Goal: Understand process/instructions: Learn about a topic

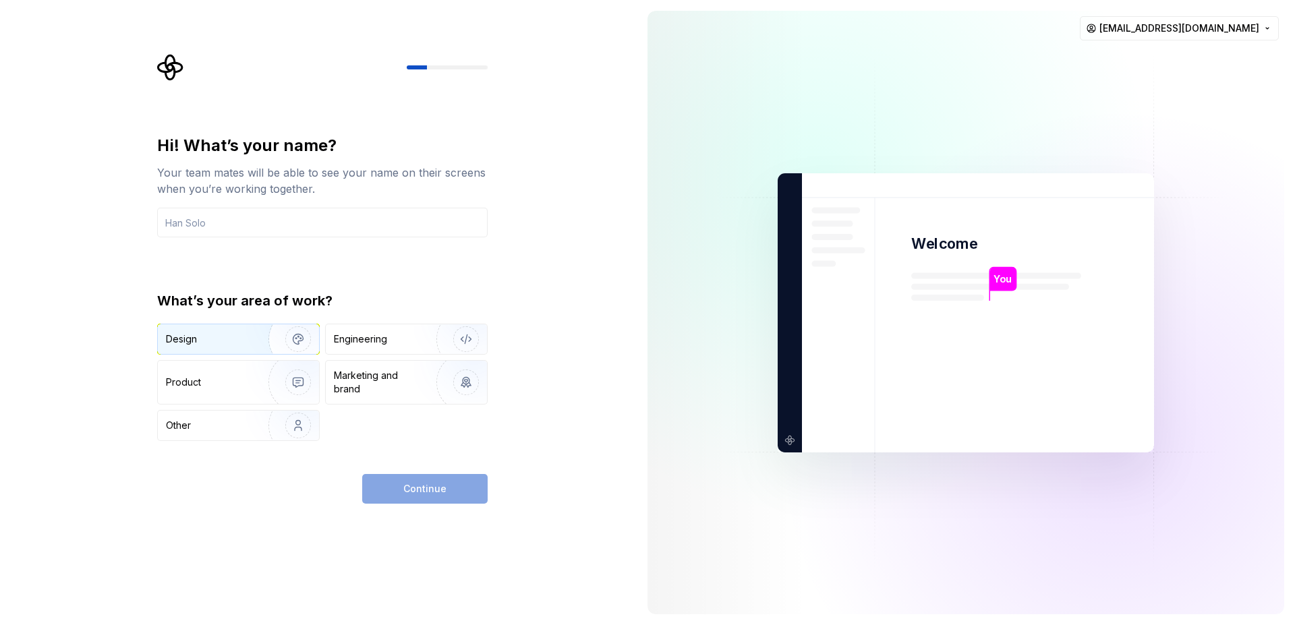
click at [253, 344] on img "button" at bounding box center [289, 339] width 86 height 90
click at [245, 388] on div "Product" at bounding box center [210, 382] width 89 height 13
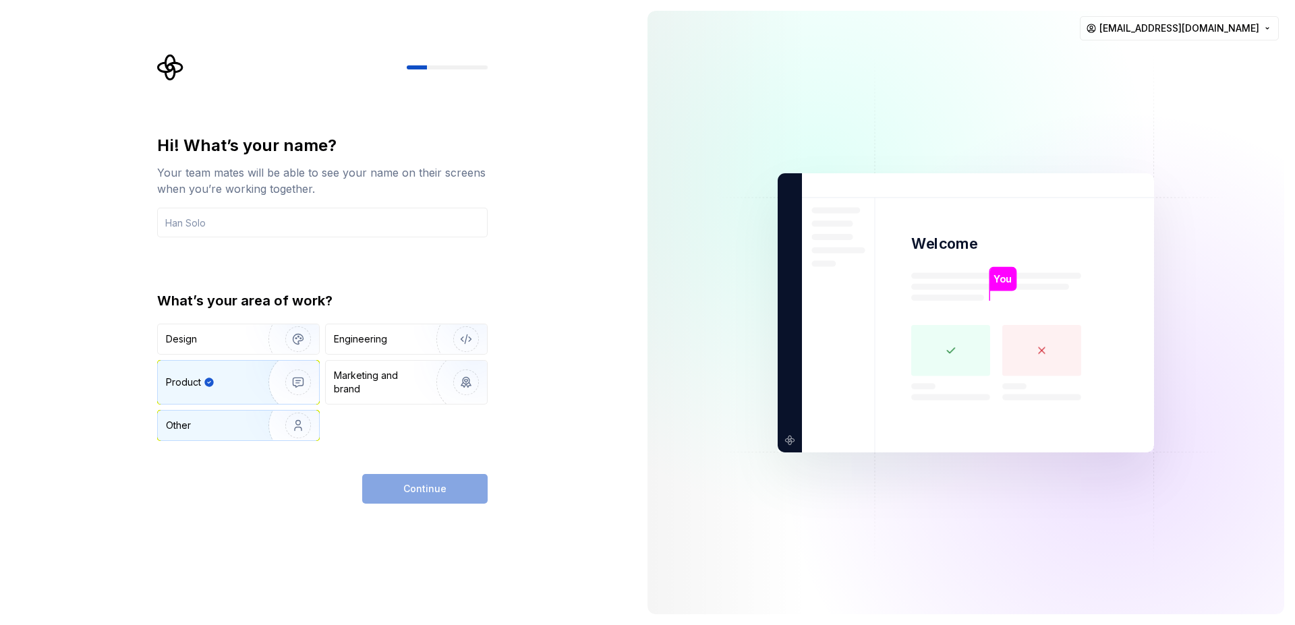
click at [243, 415] on div "Other" at bounding box center [238, 426] width 161 height 30
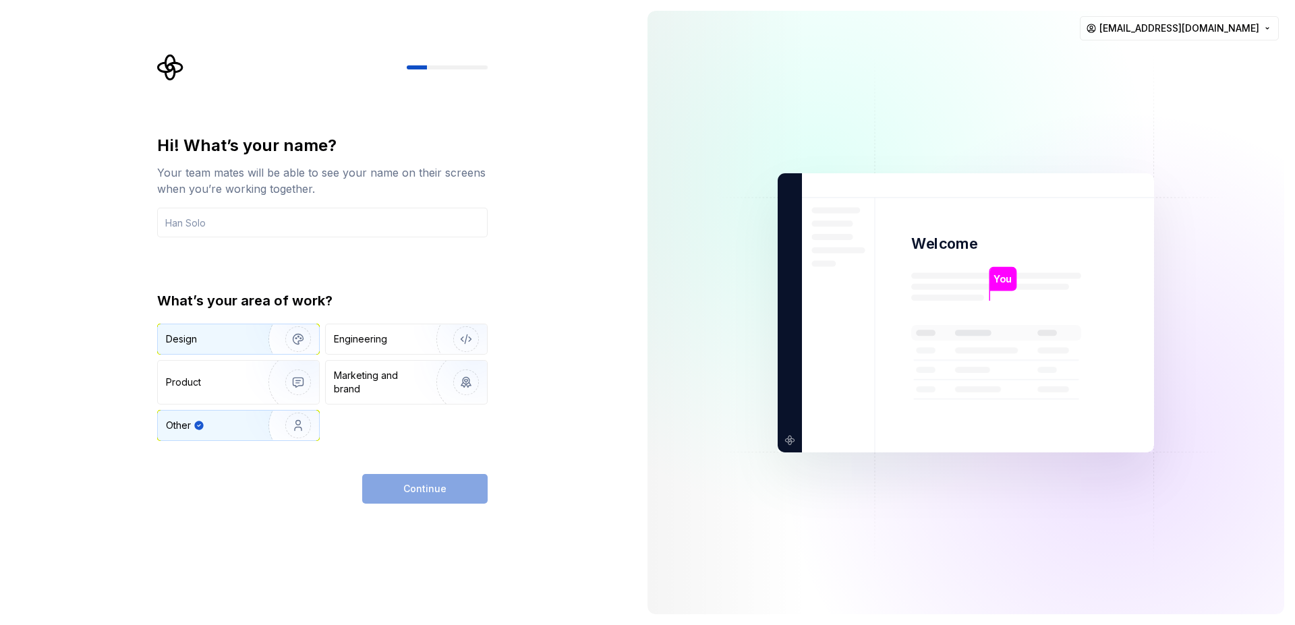
click at [242, 330] on div "Design" at bounding box center [238, 339] width 161 height 30
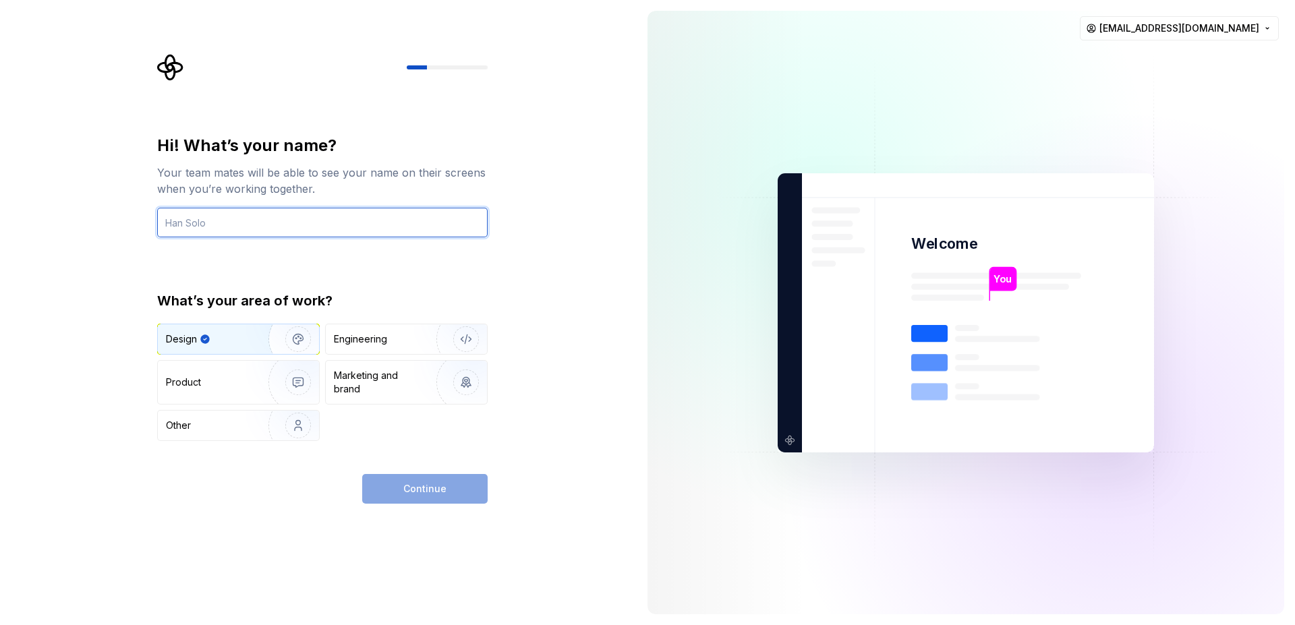
click at [252, 225] on input "text" at bounding box center [322, 223] width 330 height 30
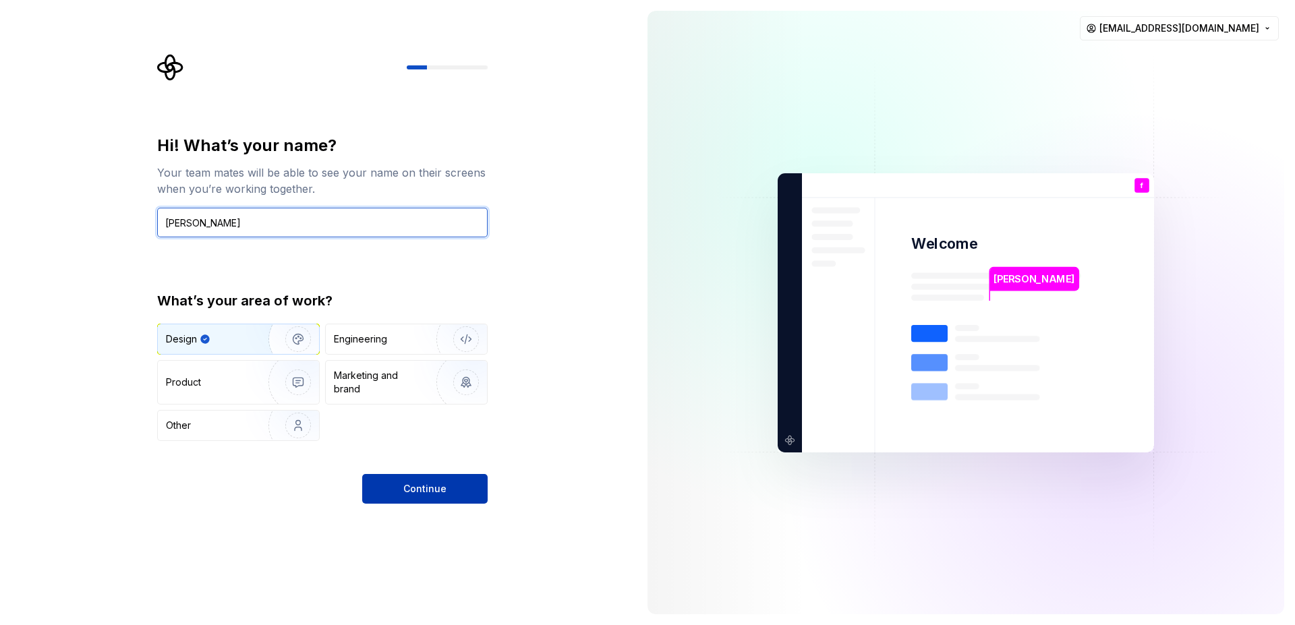
type input "[PERSON_NAME]"
click at [442, 494] on span "Continue" at bounding box center [424, 488] width 43 height 13
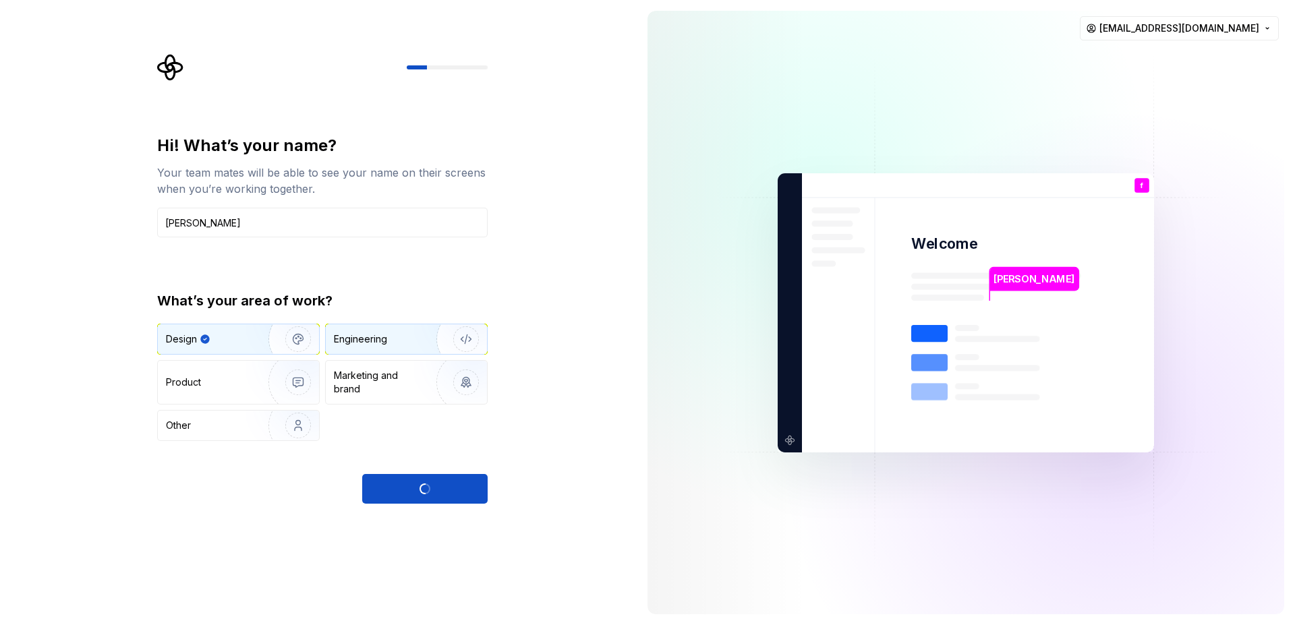
click at [413, 342] on div "Engineering" at bounding box center [387, 338] width 107 height 13
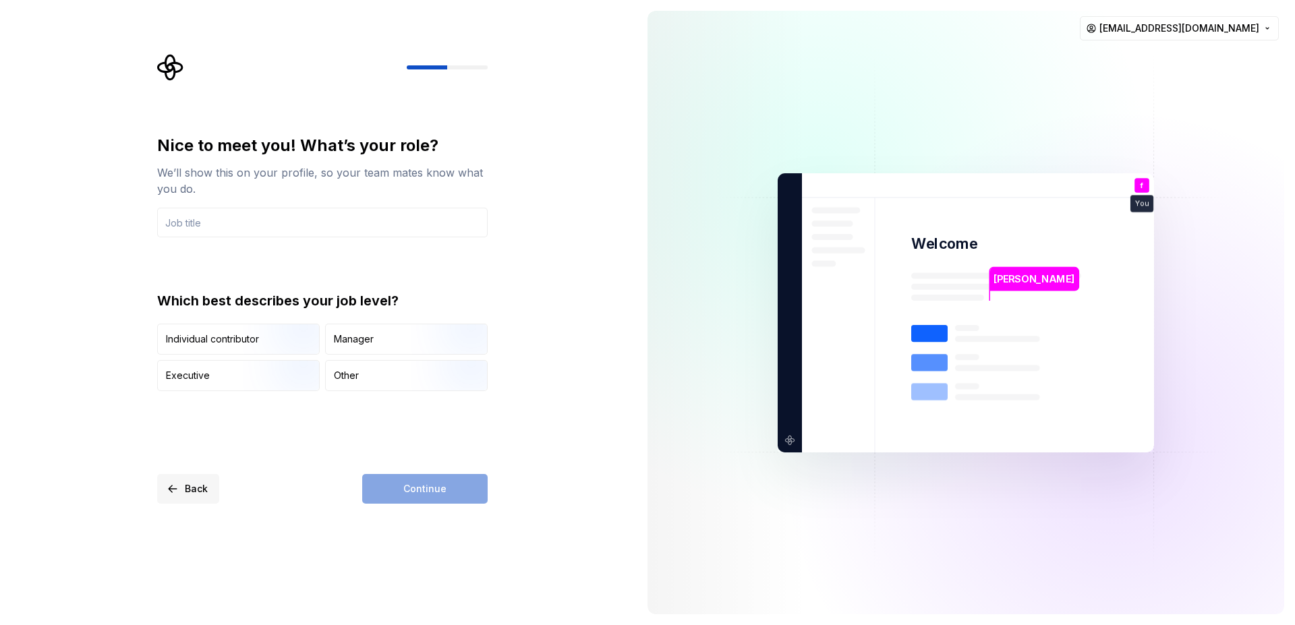
click at [191, 484] on span "Back" at bounding box center [196, 488] width 23 height 13
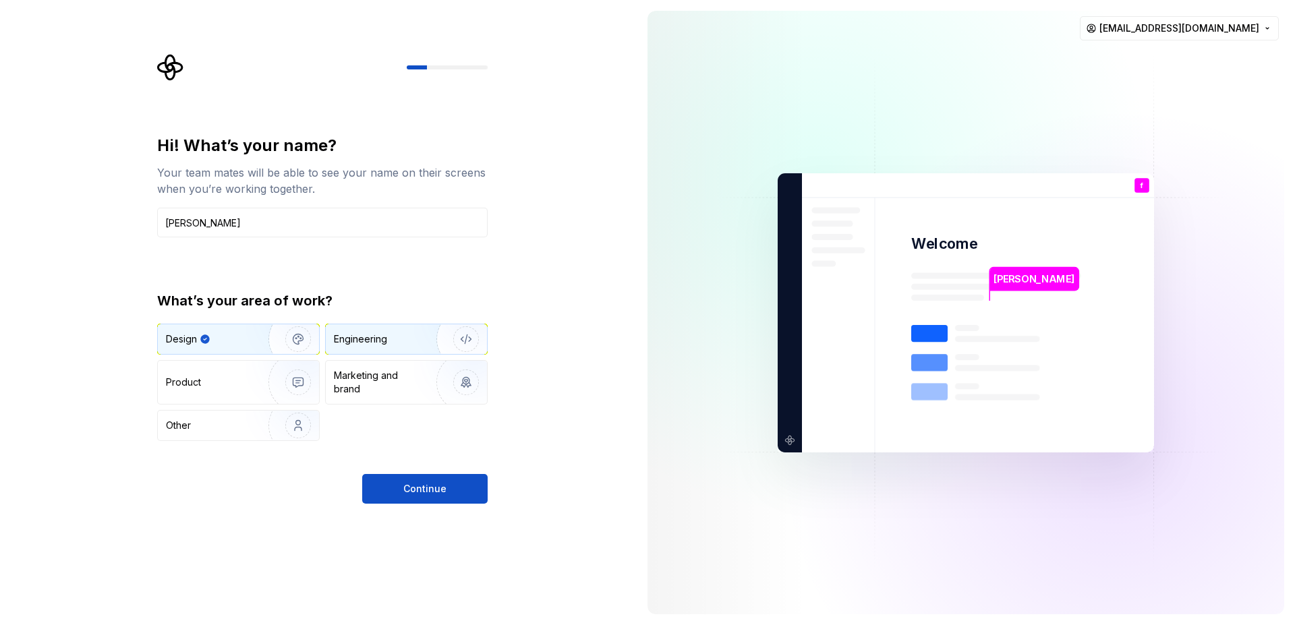
click at [382, 339] on div "Engineering" at bounding box center [360, 338] width 53 height 13
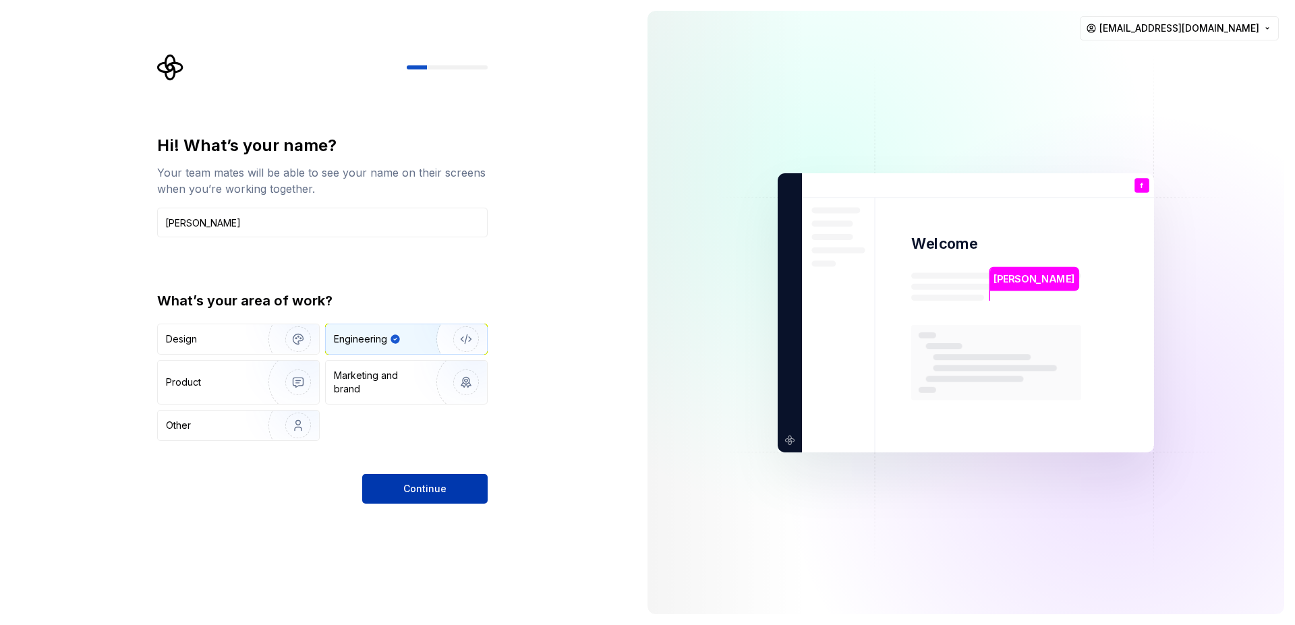
click at [430, 495] on span "Continue" at bounding box center [424, 488] width 43 height 13
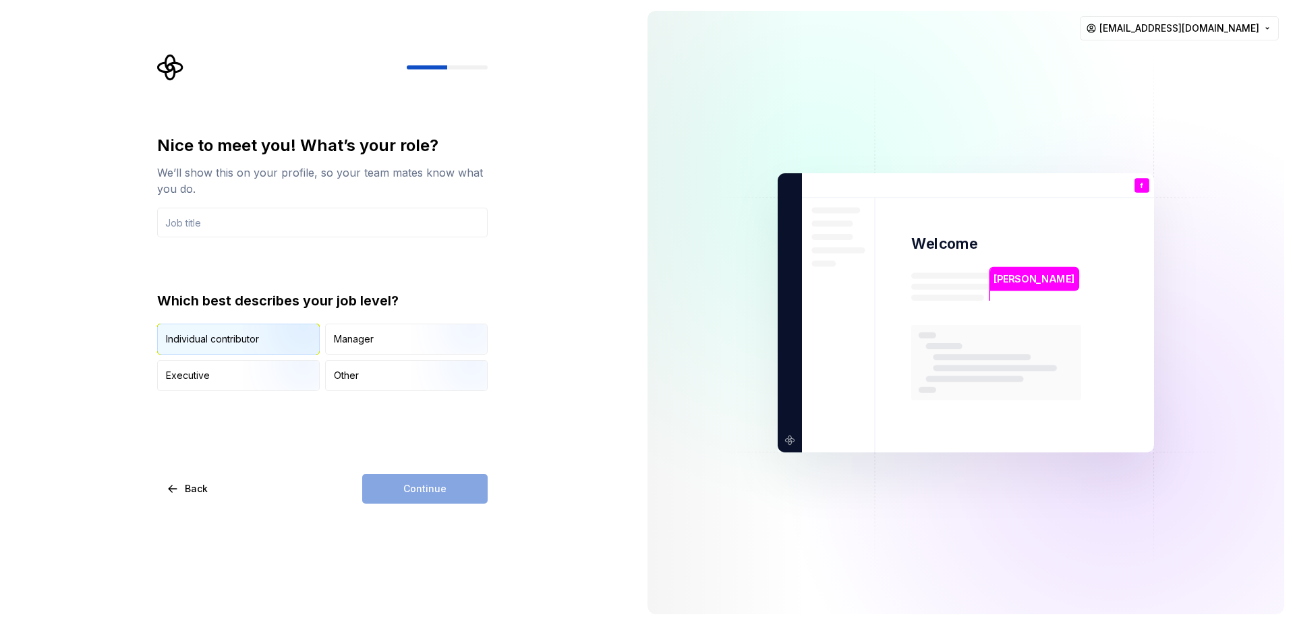
click at [283, 342] on img "button" at bounding box center [286, 356] width 86 height 90
click at [272, 380] on img "button" at bounding box center [286, 392] width 86 height 90
click at [270, 338] on img "button" at bounding box center [286, 356] width 86 height 90
click at [237, 224] on input "text" at bounding box center [322, 223] width 330 height 30
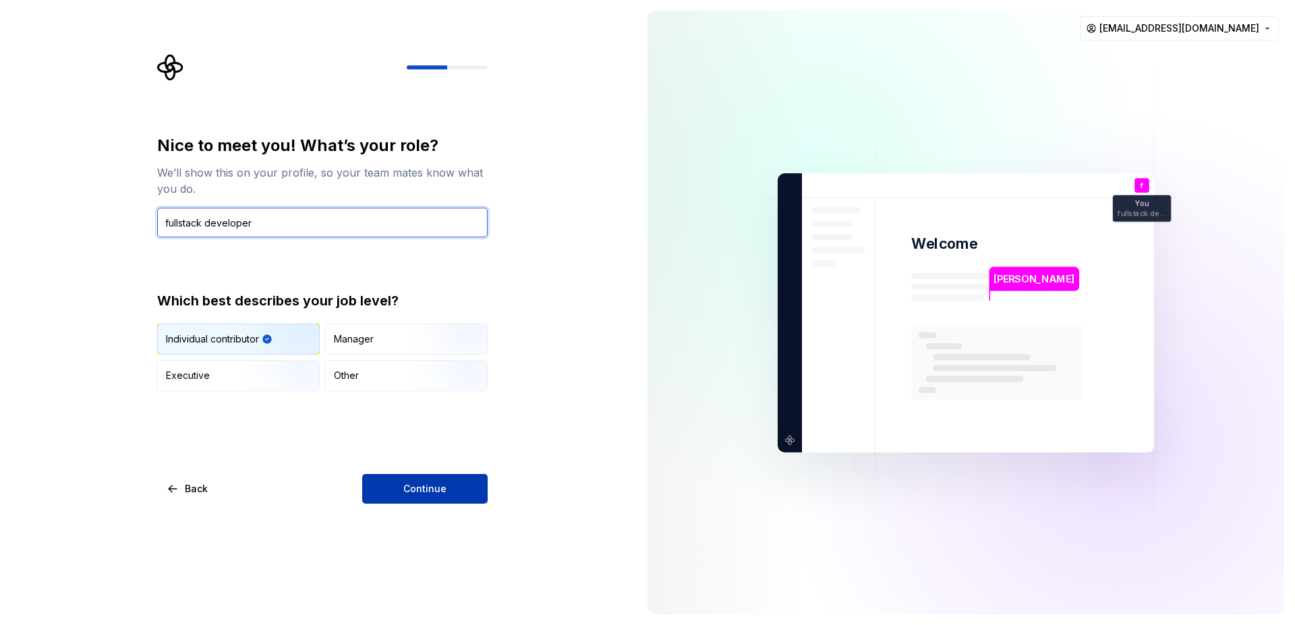
type input "fullstack developer"
click at [421, 484] on span "Continue" at bounding box center [424, 488] width 43 height 13
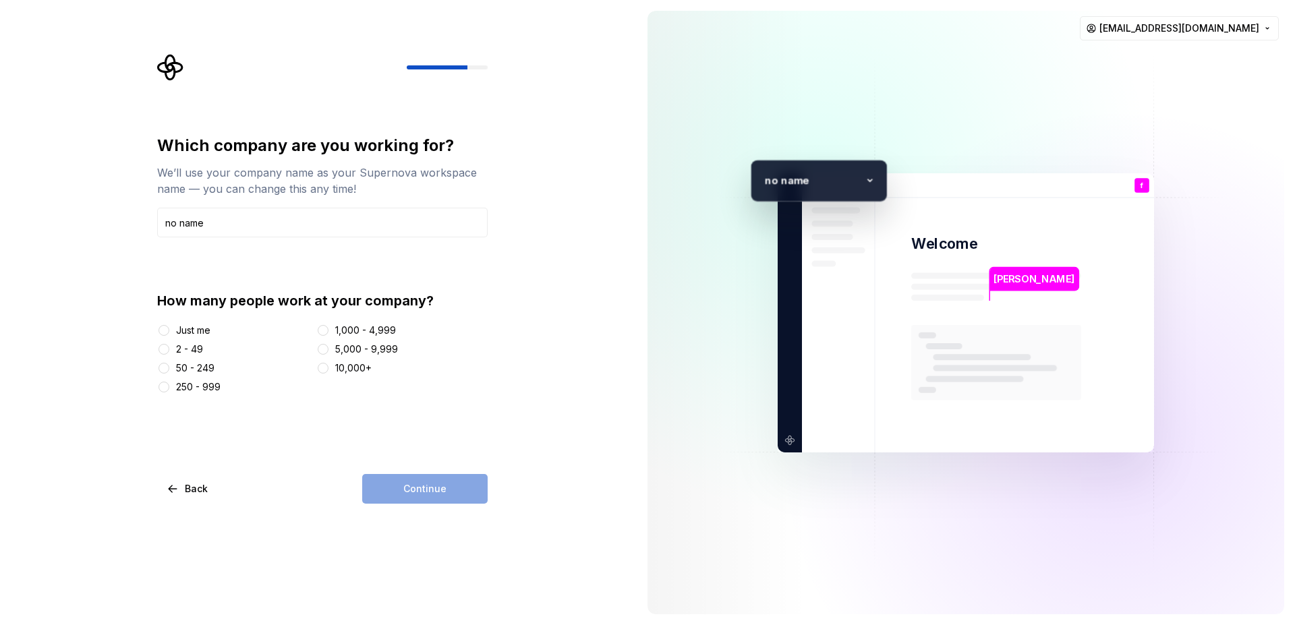
type input "no name"
click at [209, 328] on div "Just me" at bounding box center [193, 330] width 34 height 13
click at [169, 328] on button "Just me" at bounding box center [163, 330] width 11 height 11
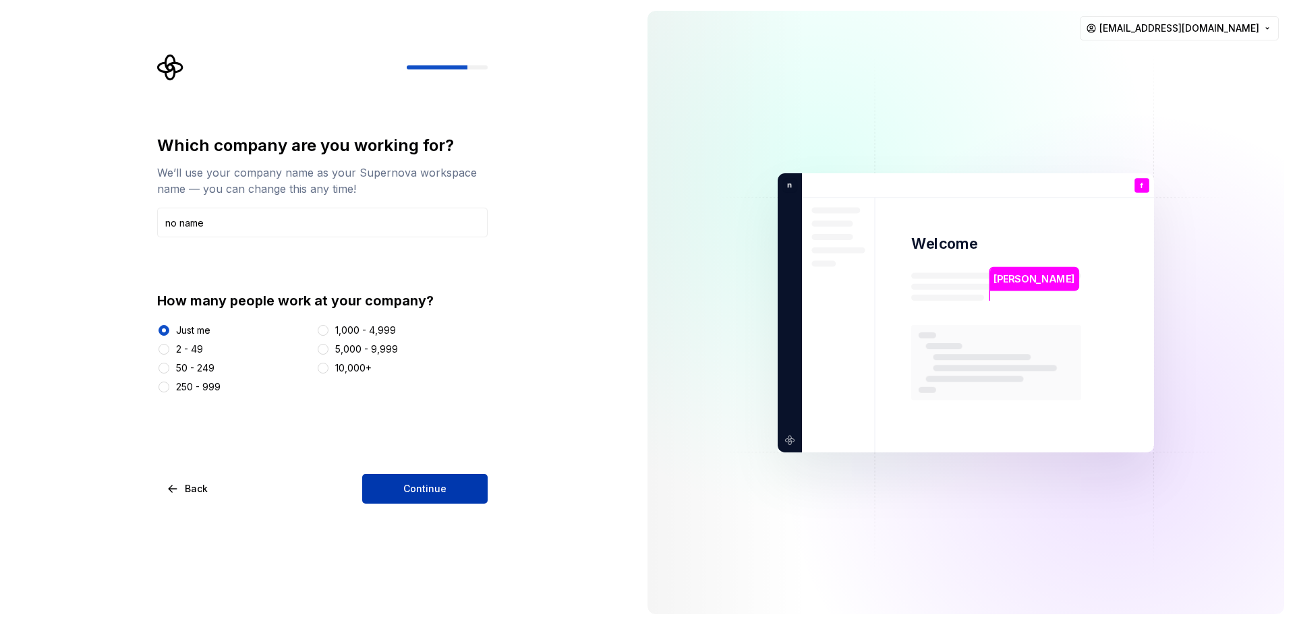
click at [423, 498] on button "Continue" at bounding box center [424, 489] width 125 height 30
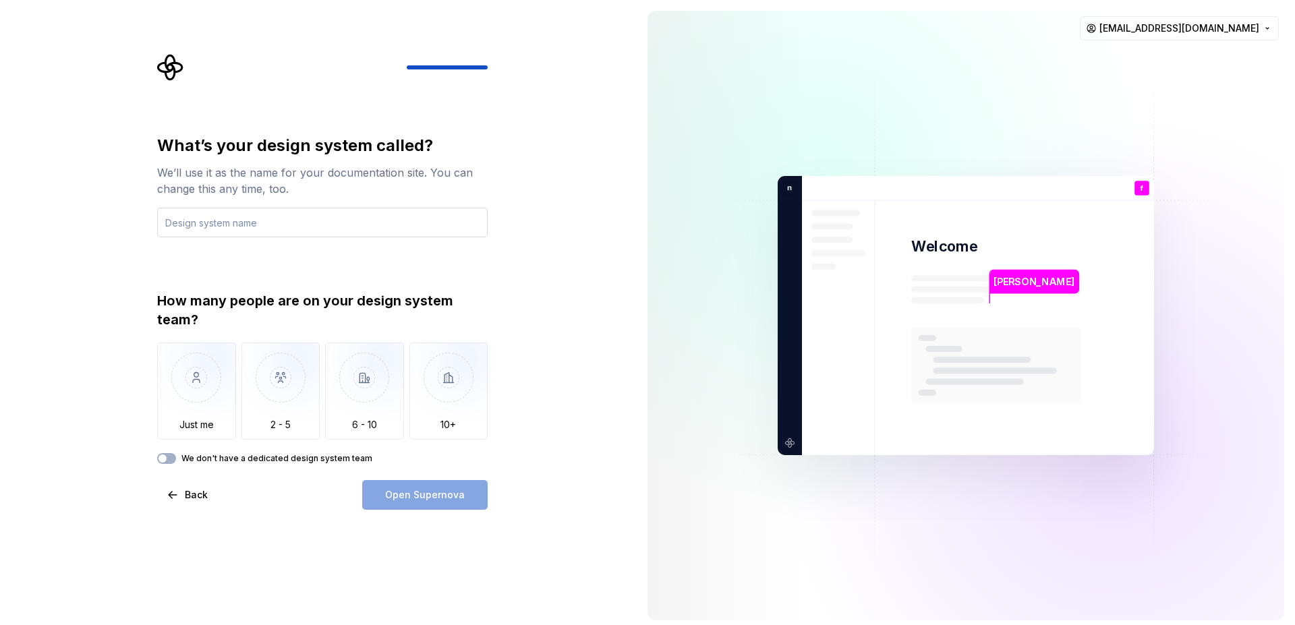
click at [301, 216] on input "text" at bounding box center [322, 223] width 330 height 30
click at [183, 393] on img "button" at bounding box center [196, 388] width 79 height 90
click at [231, 219] on input "text" at bounding box center [322, 223] width 330 height 30
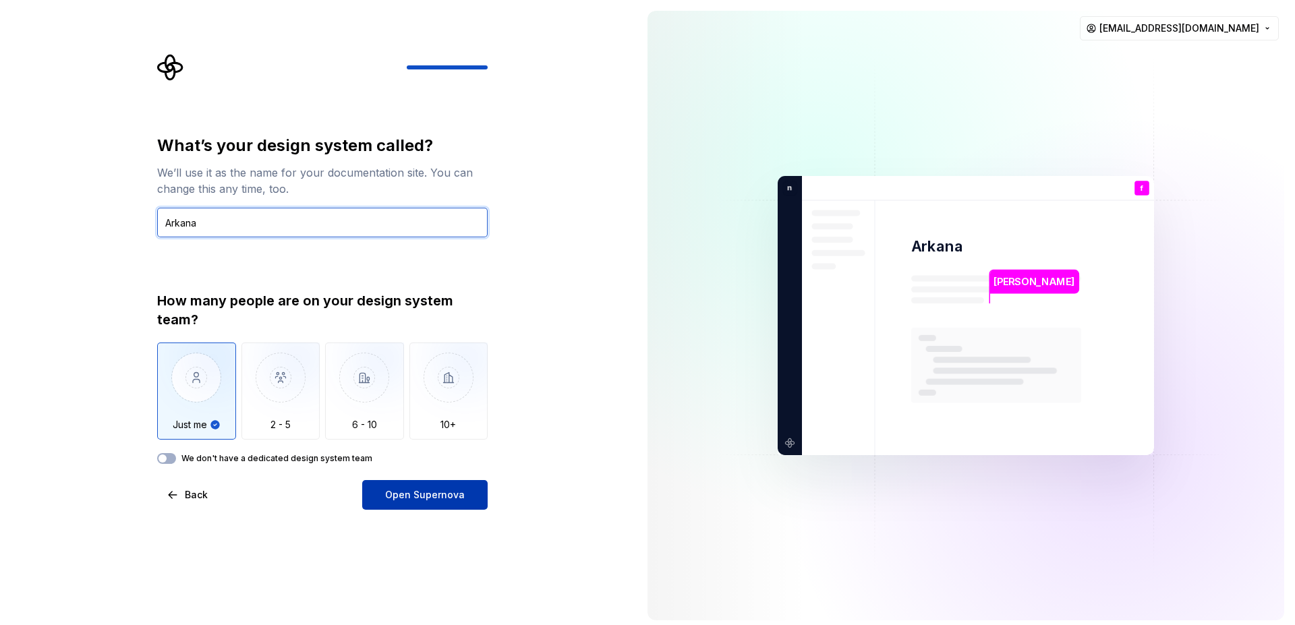
type input "Arkana"
click at [426, 504] on button "Open Supernova" at bounding box center [424, 495] width 125 height 30
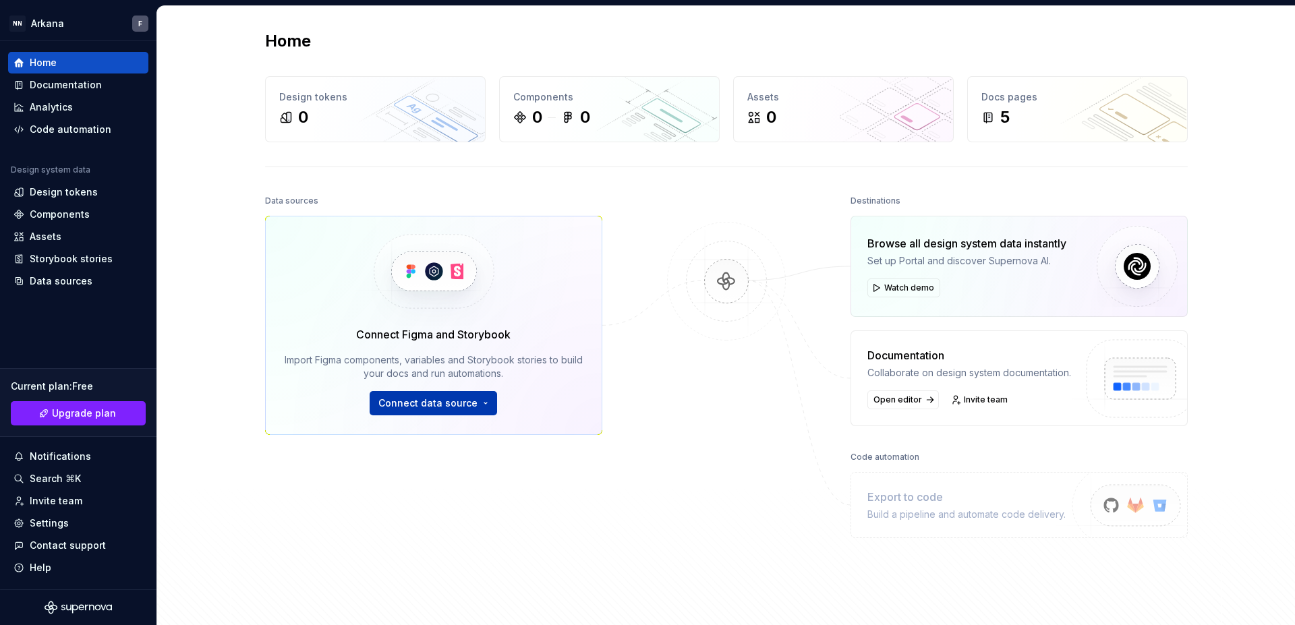
click at [476, 405] on button "Connect data source" at bounding box center [433, 403] width 127 height 24
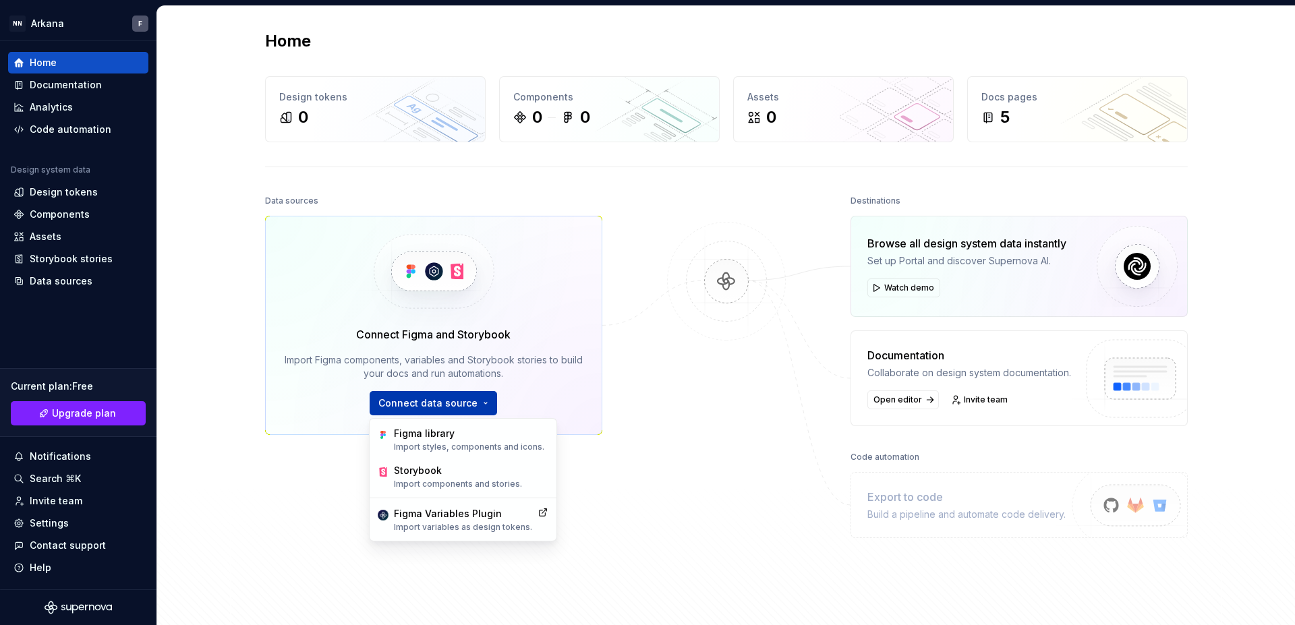
click at [476, 405] on button "Connect data source" at bounding box center [433, 403] width 127 height 24
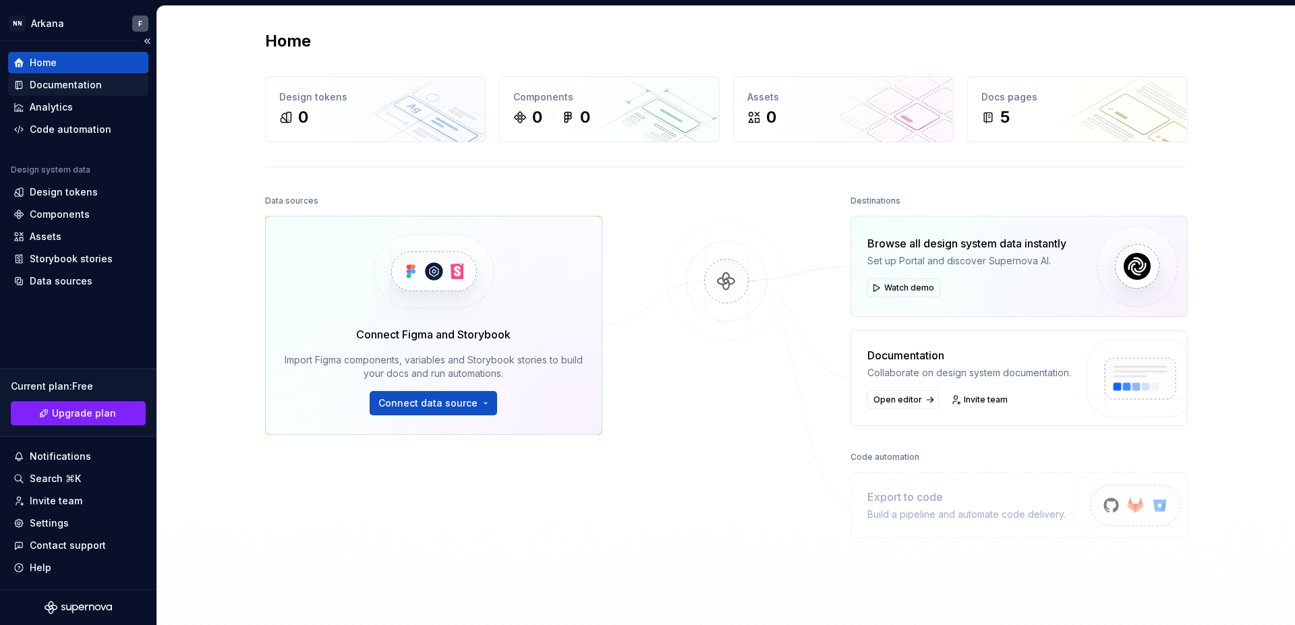
click at [79, 92] on div "Documentation" at bounding box center [78, 85] width 140 height 22
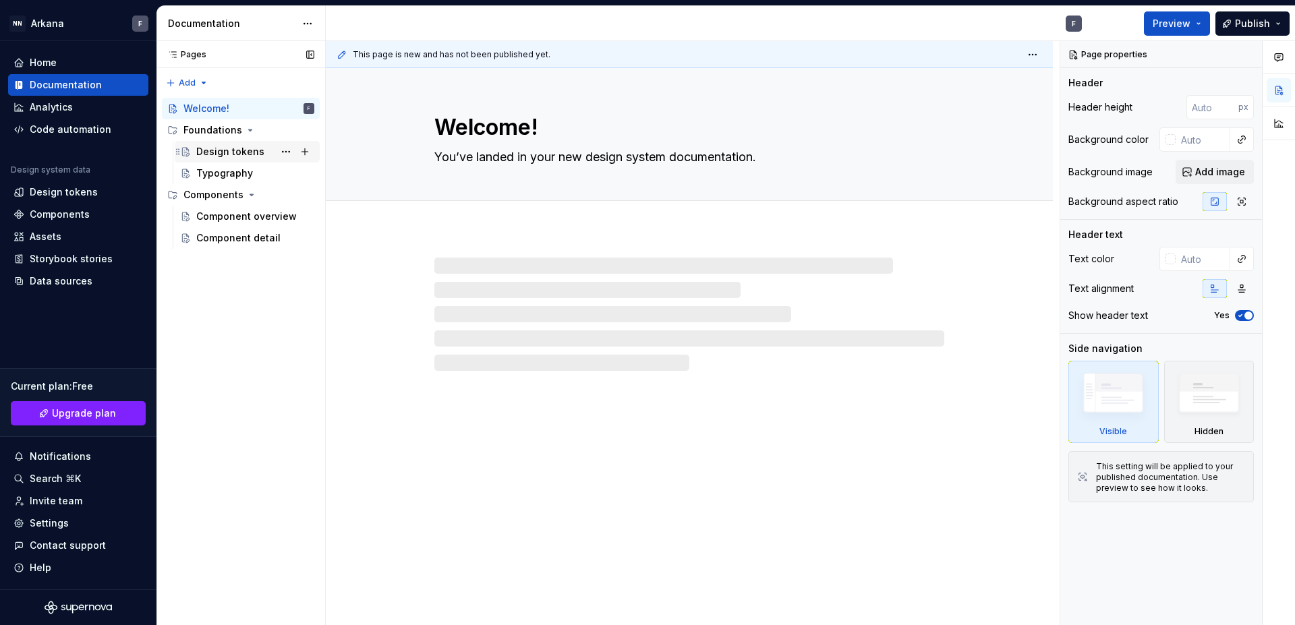
click at [223, 148] on div "Design tokens" at bounding box center [230, 151] width 68 height 13
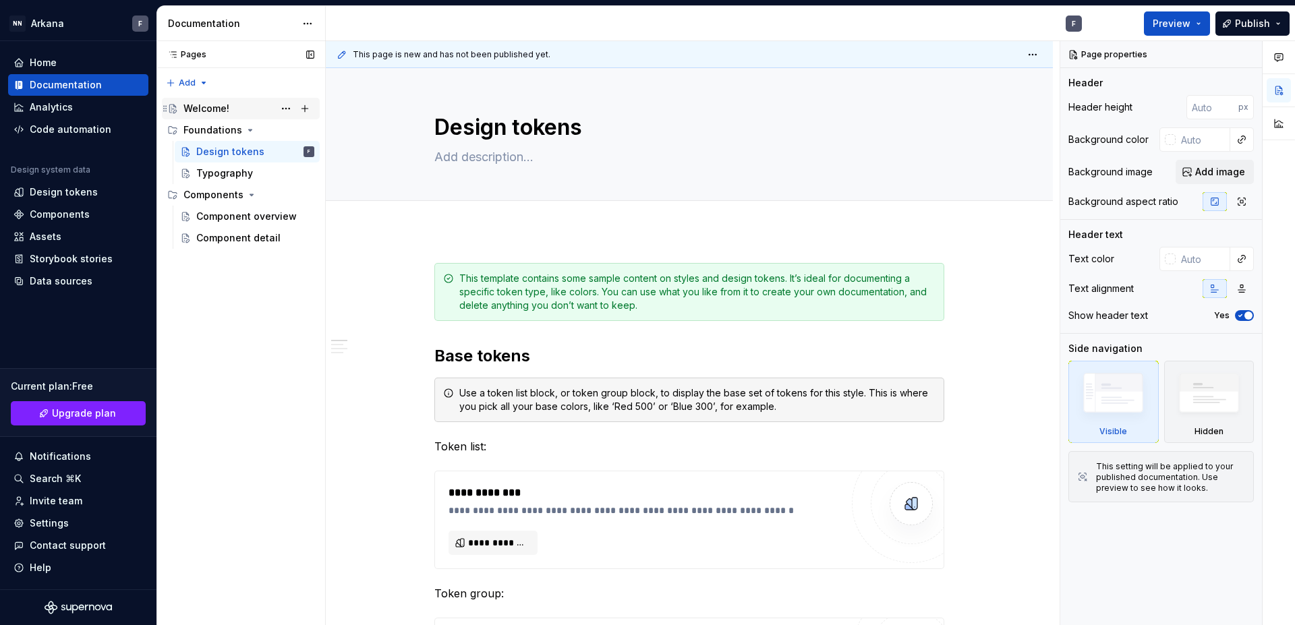
click at [198, 111] on div "Welcome!" at bounding box center [206, 108] width 46 height 13
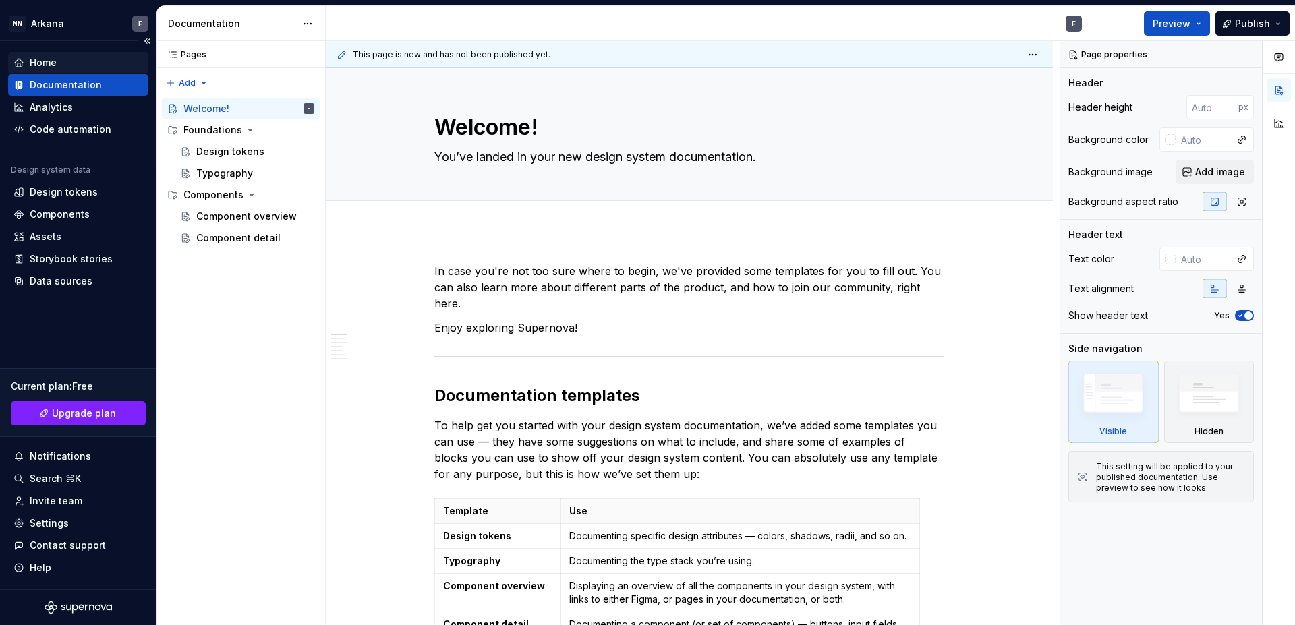
type textarea "*"
click at [92, 54] on div "Home" at bounding box center [78, 63] width 140 height 22
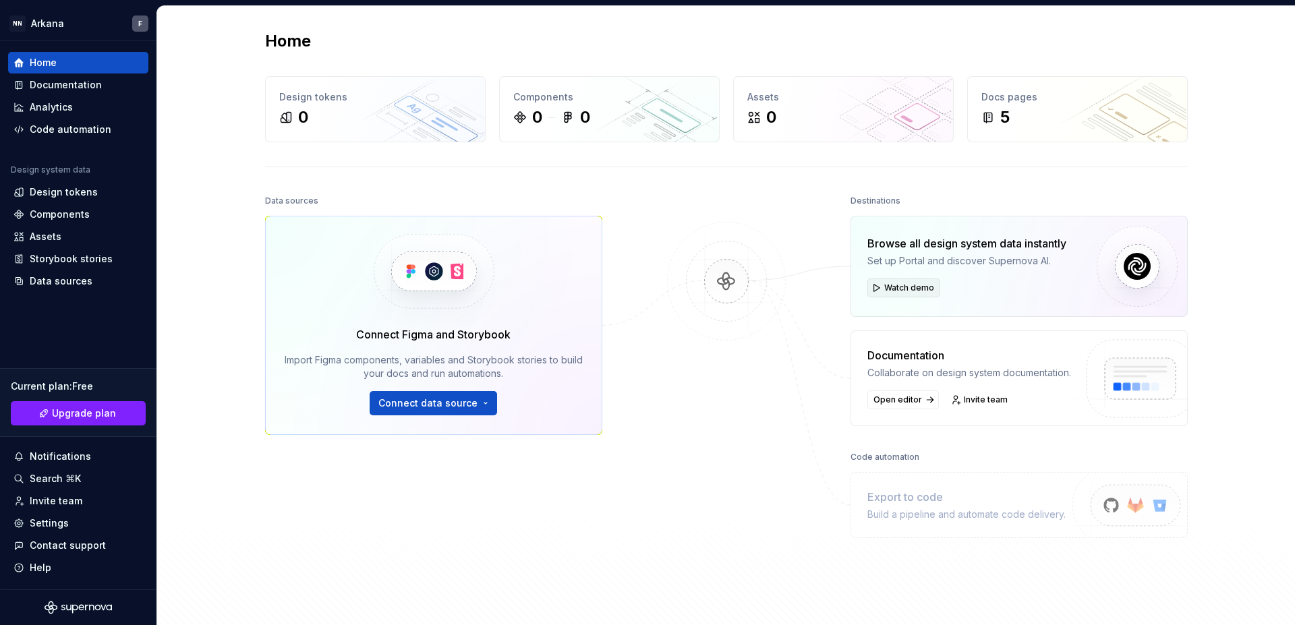
click at [916, 291] on span "Watch demo" at bounding box center [909, 288] width 50 height 11
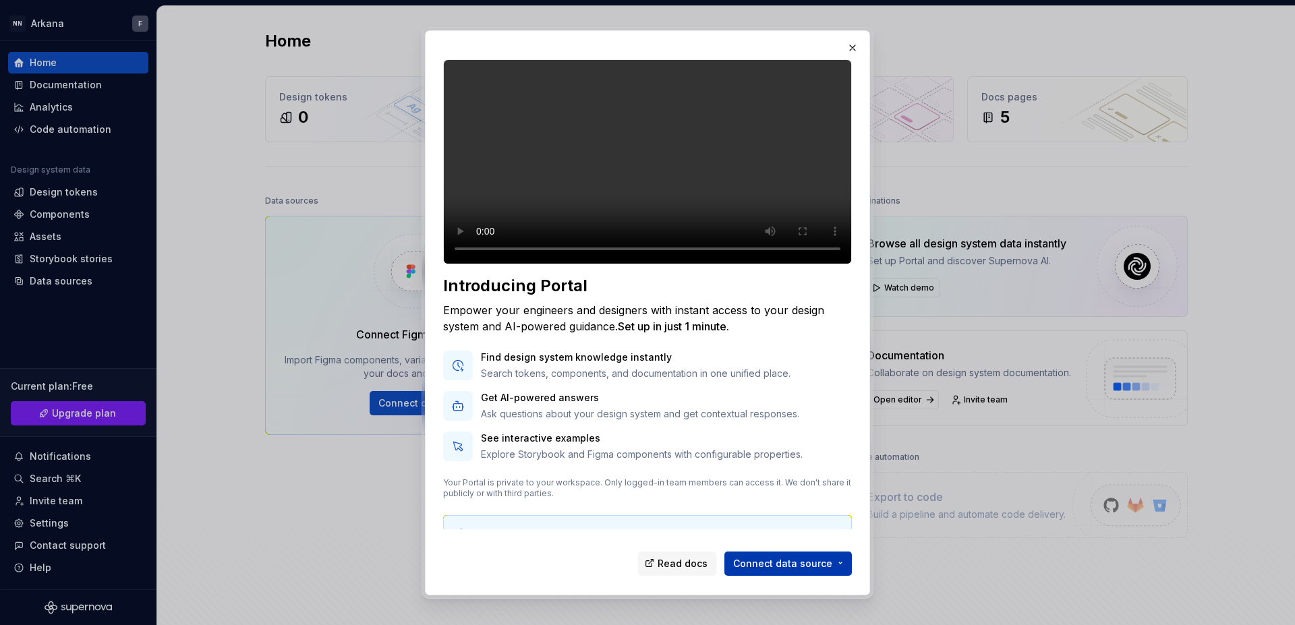
click at [806, 572] on button "Connect data source" at bounding box center [787, 563] width 127 height 24
click at [629, 405] on p "Get AI-powered answers" at bounding box center [640, 397] width 318 height 13
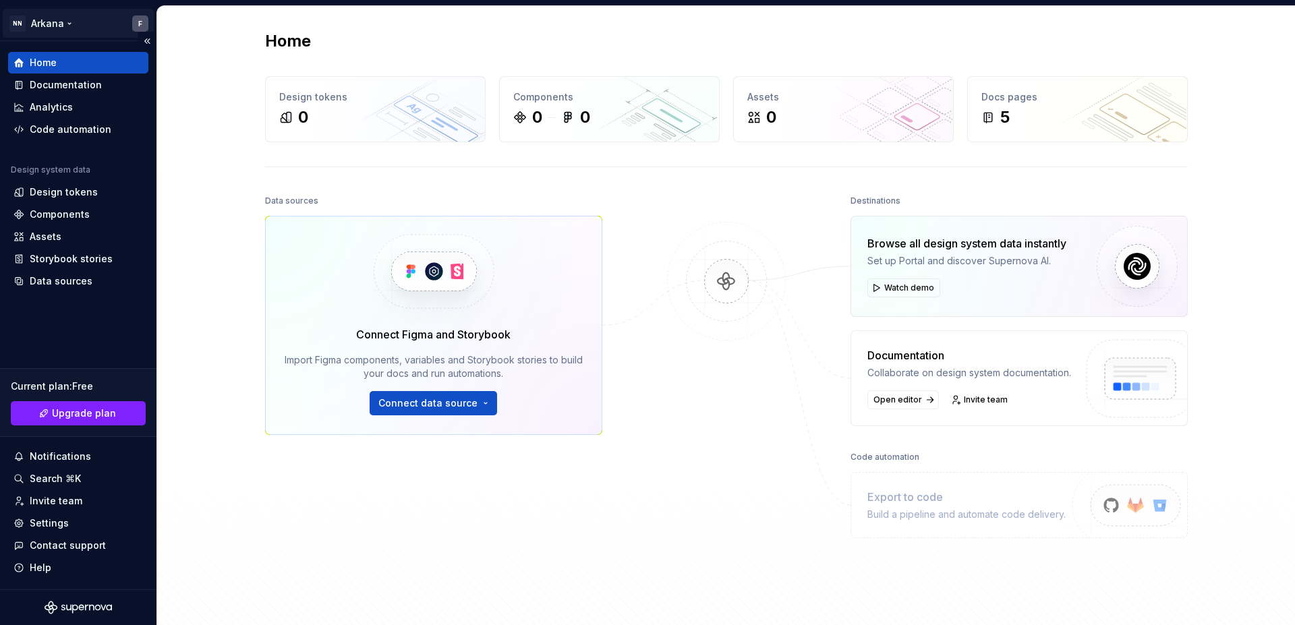
click at [42, 29] on html "NN Arkana F Home Documentation Analytics Code automation Design system data Des…" at bounding box center [647, 312] width 1295 height 625
